Goal: Information Seeking & Learning: Find specific fact

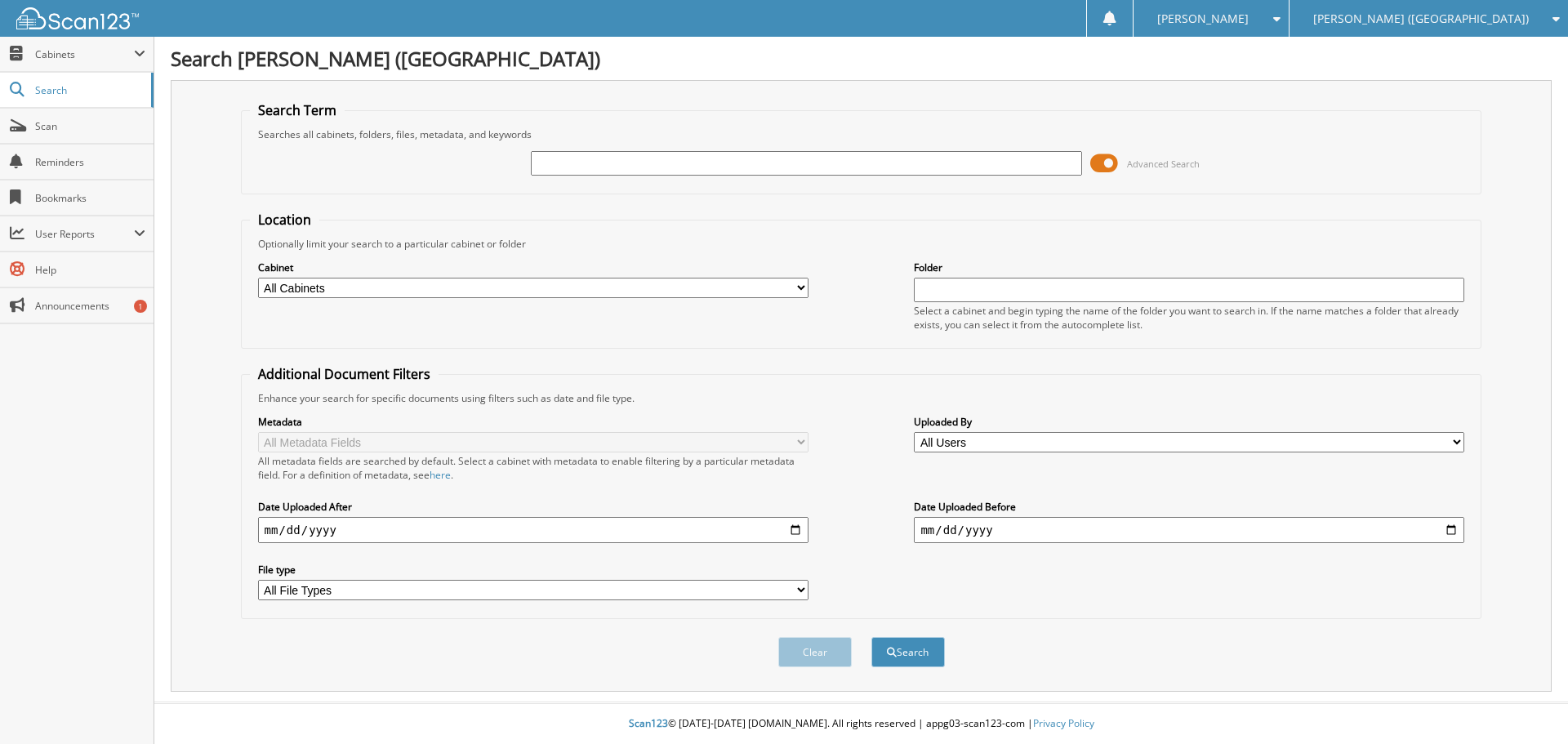
click at [727, 168] on input "text" at bounding box center [805, 163] width 550 height 25
type input "[PERSON_NAME]"
click at [872, 637] on button "Search" at bounding box center [908, 652] width 73 height 31
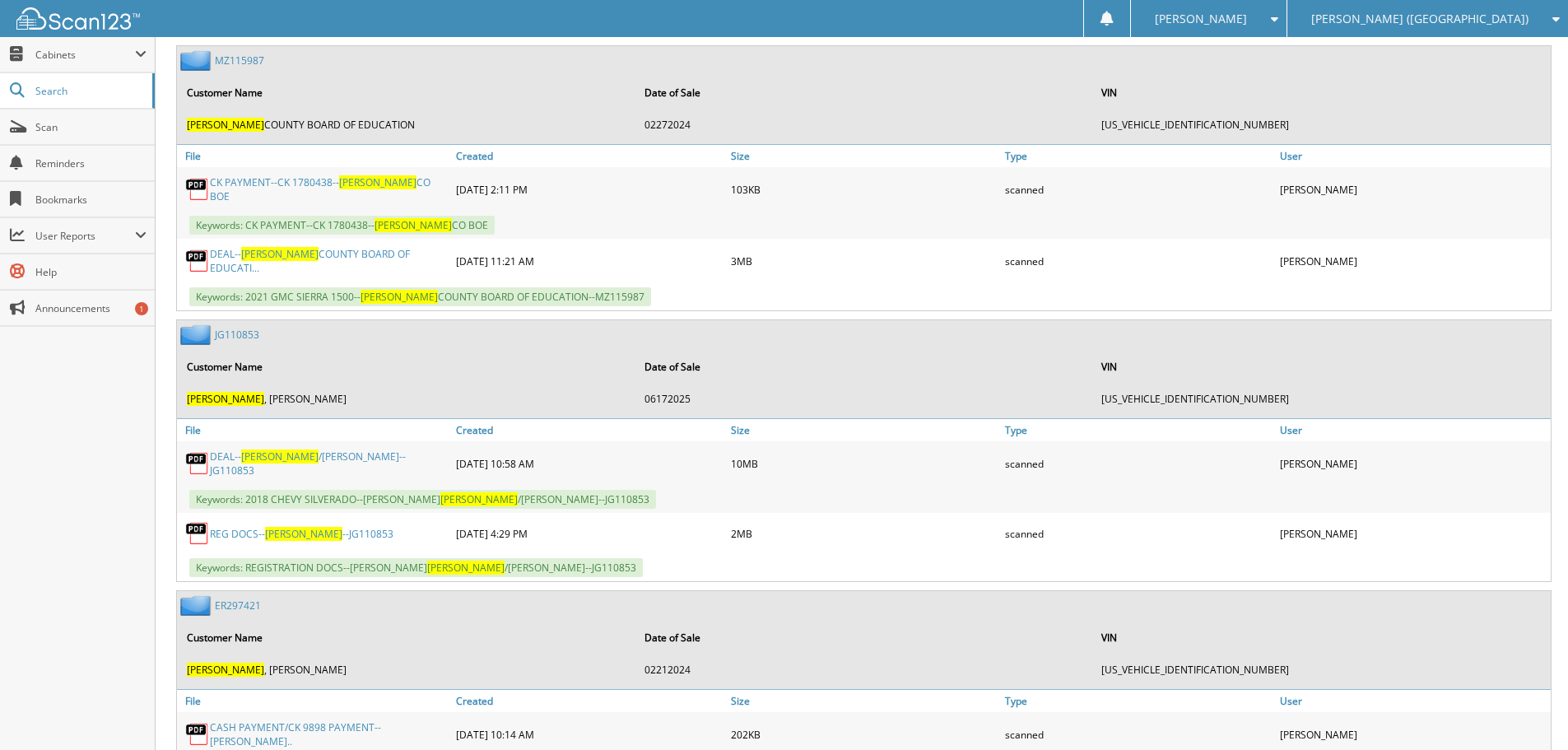
scroll to position [1976, 0]
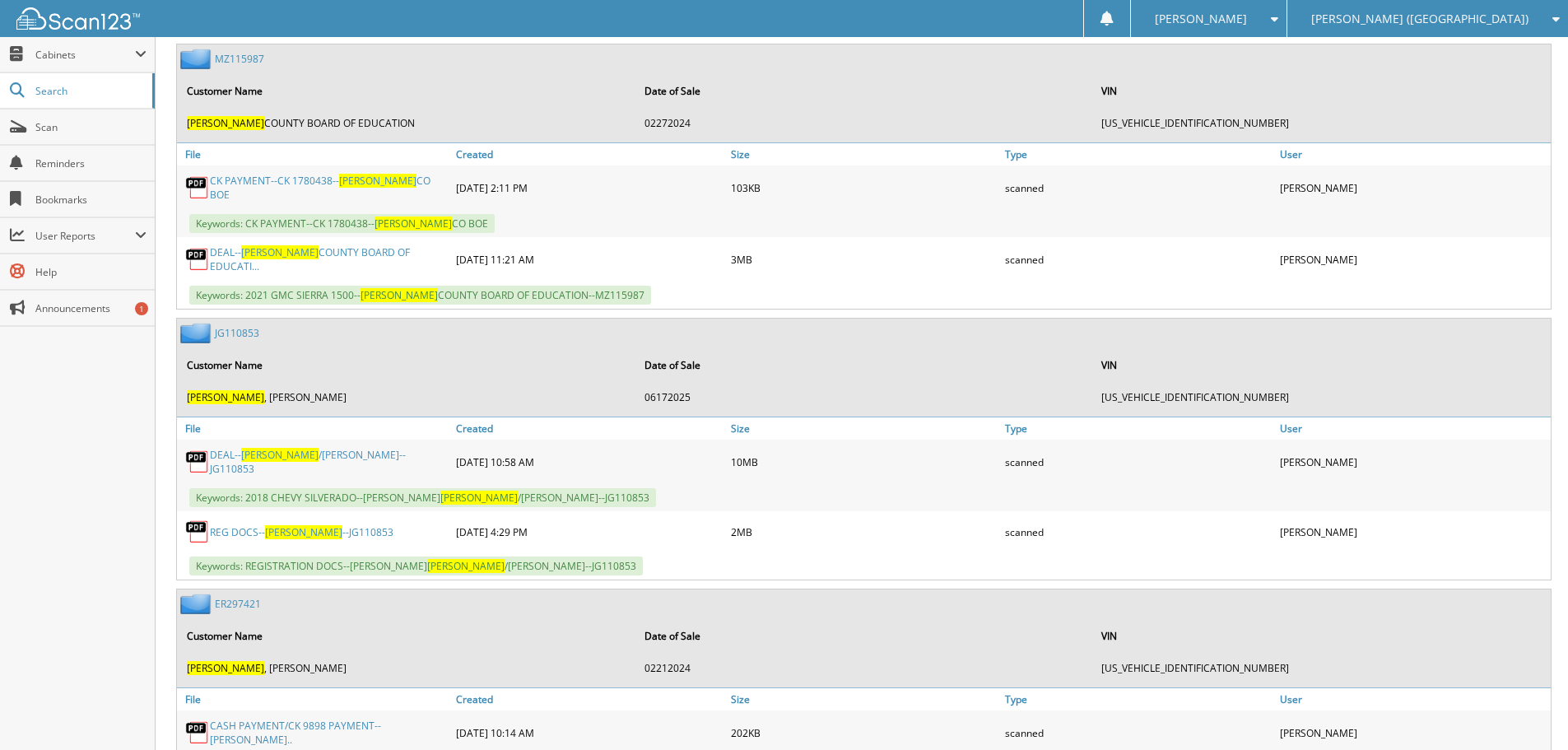
click at [266, 447] on span "[PERSON_NAME]" at bounding box center [279, 454] width 77 height 14
click at [305, 525] on link "REG DOCS-- [PERSON_NAME] --JG110853" at bounding box center [302, 532] width 183 height 14
